Goal: Task Accomplishment & Management: Manage account settings

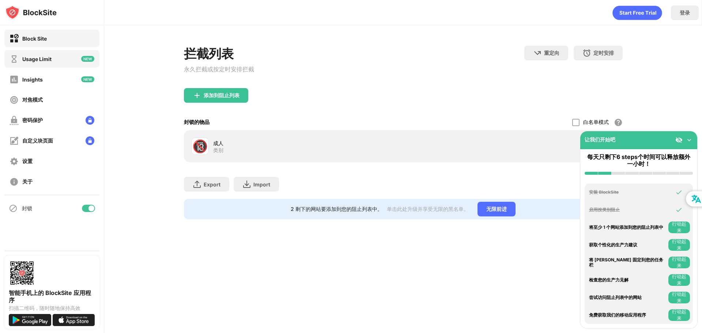
click at [32, 59] on div "Usage Limit" at bounding box center [36, 59] width 29 height 6
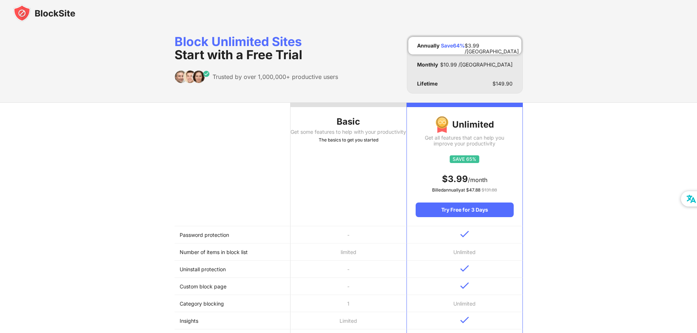
click at [343, 128] on th "Basic Get some features to help with your productivity The basics to get you st…" at bounding box center [348, 165] width 116 height 124
click at [348, 116] on div "Basic" at bounding box center [348, 122] width 116 height 12
click at [380, 144] on div "The basics to get you started" at bounding box center [348, 139] width 116 height 7
click at [343, 106] on div at bounding box center [348, 105] width 116 height 4
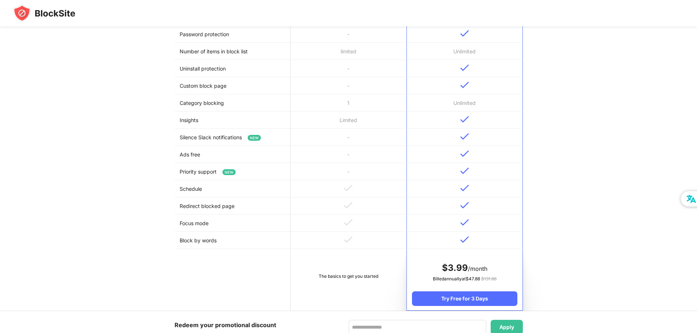
scroll to position [146, 0]
